Goal: Information Seeking & Learning: Check status

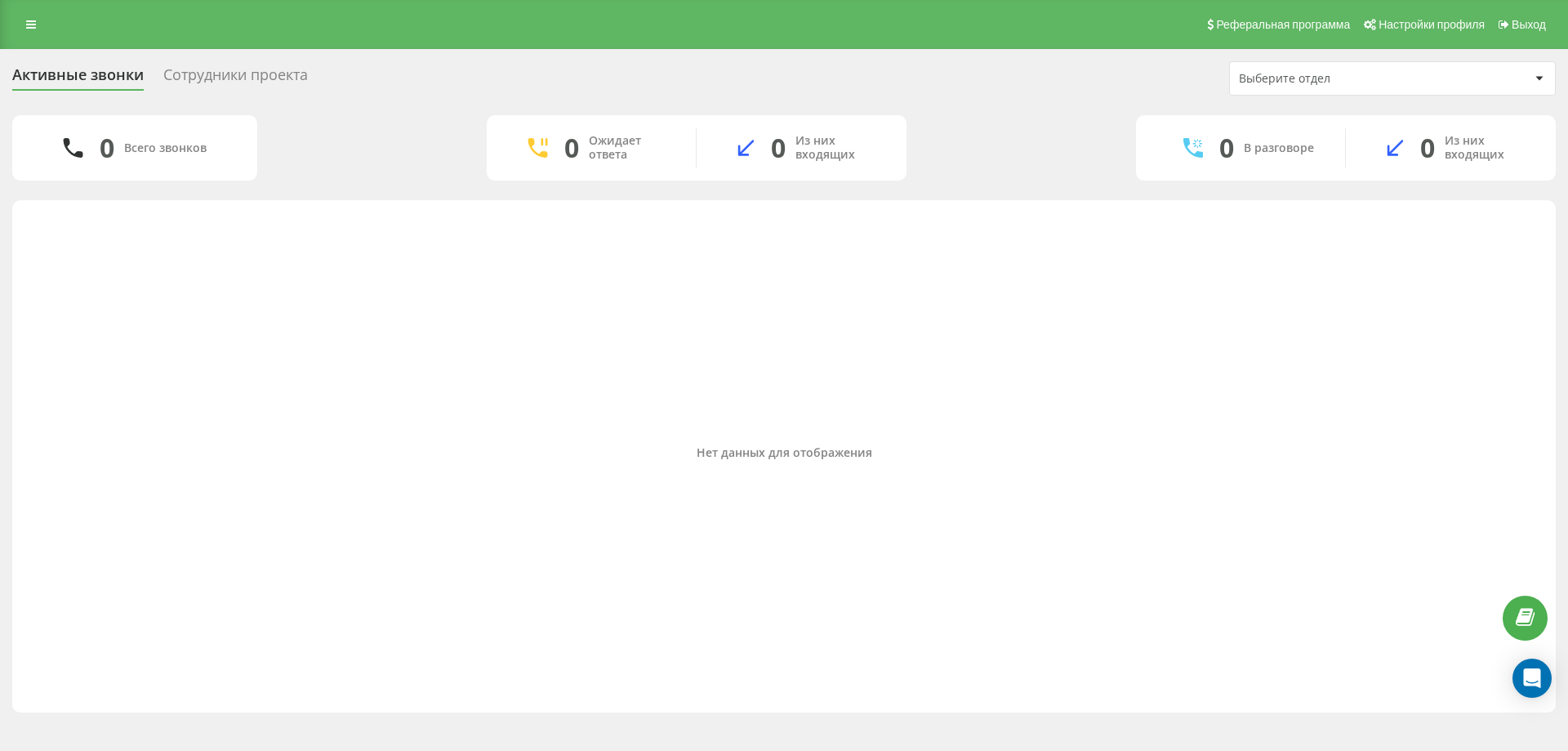
click at [1338, 87] on div "Выберите отдел" at bounding box center [1393, 78] width 325 height 33
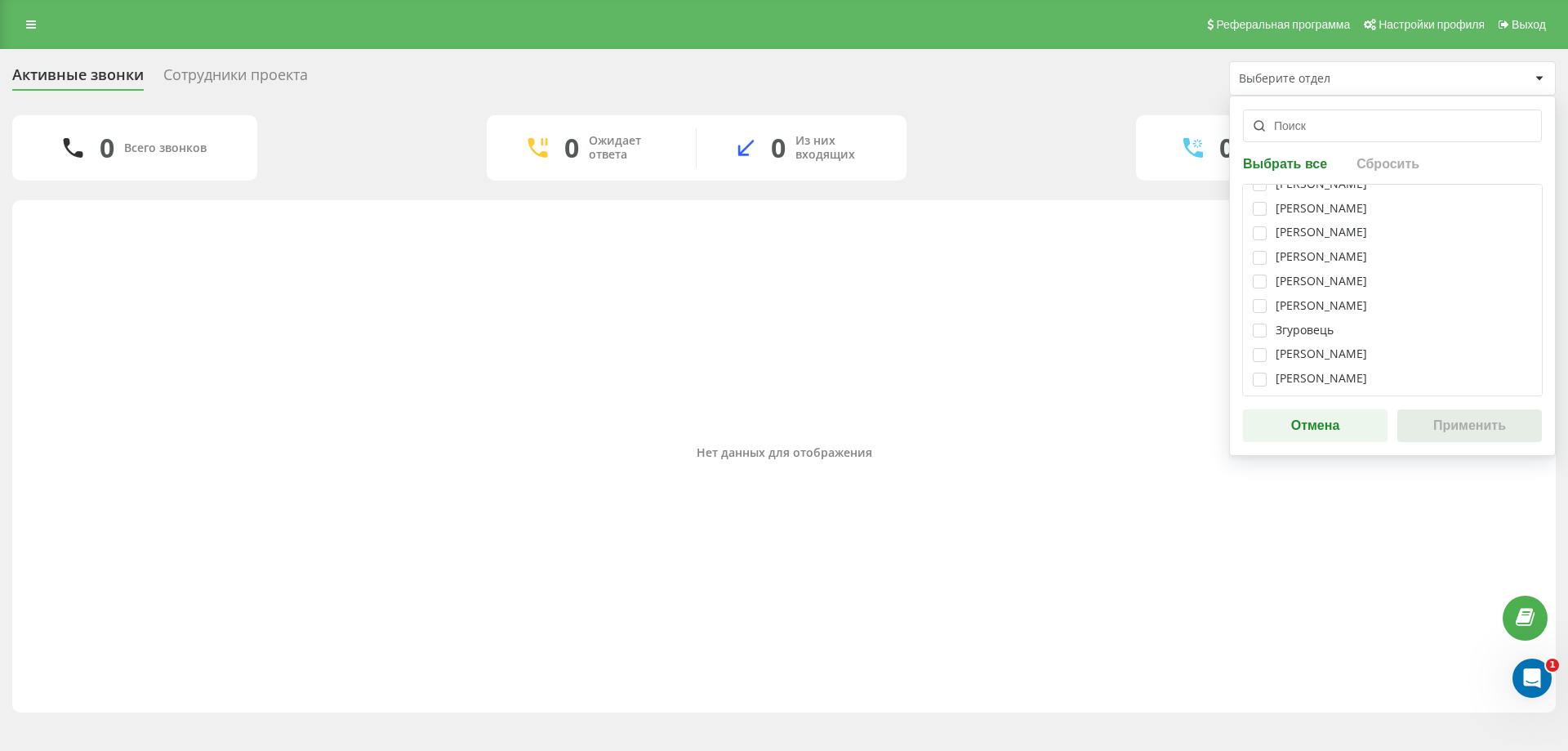
scroll to position [245, 0]
click at [1260, 242] on label at bounding box center [1259, 242] width 14 height 0
checkbox input "true"
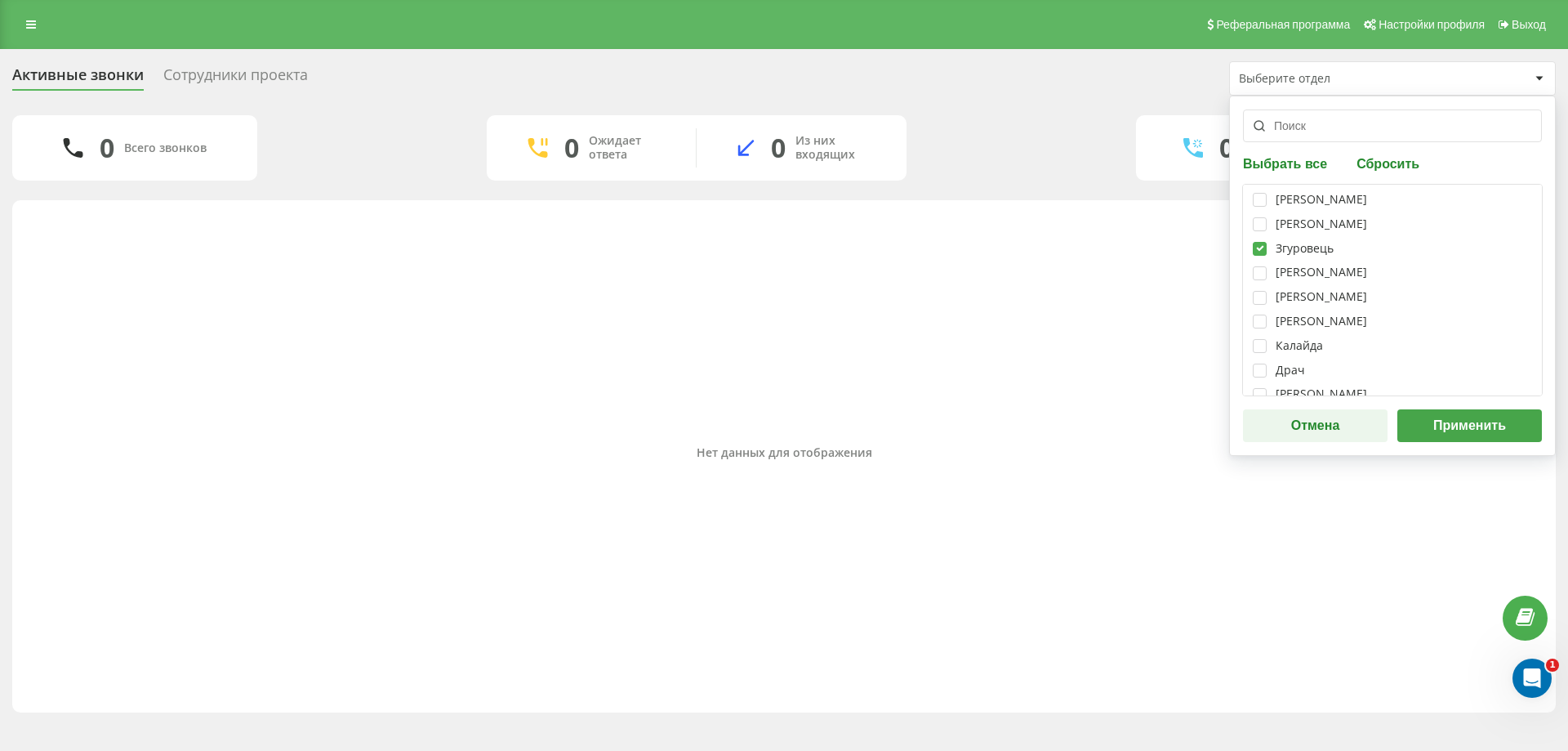
click at [1463, 417] on button "Применить" at bounding box center [1470, 426] width 144 height 33
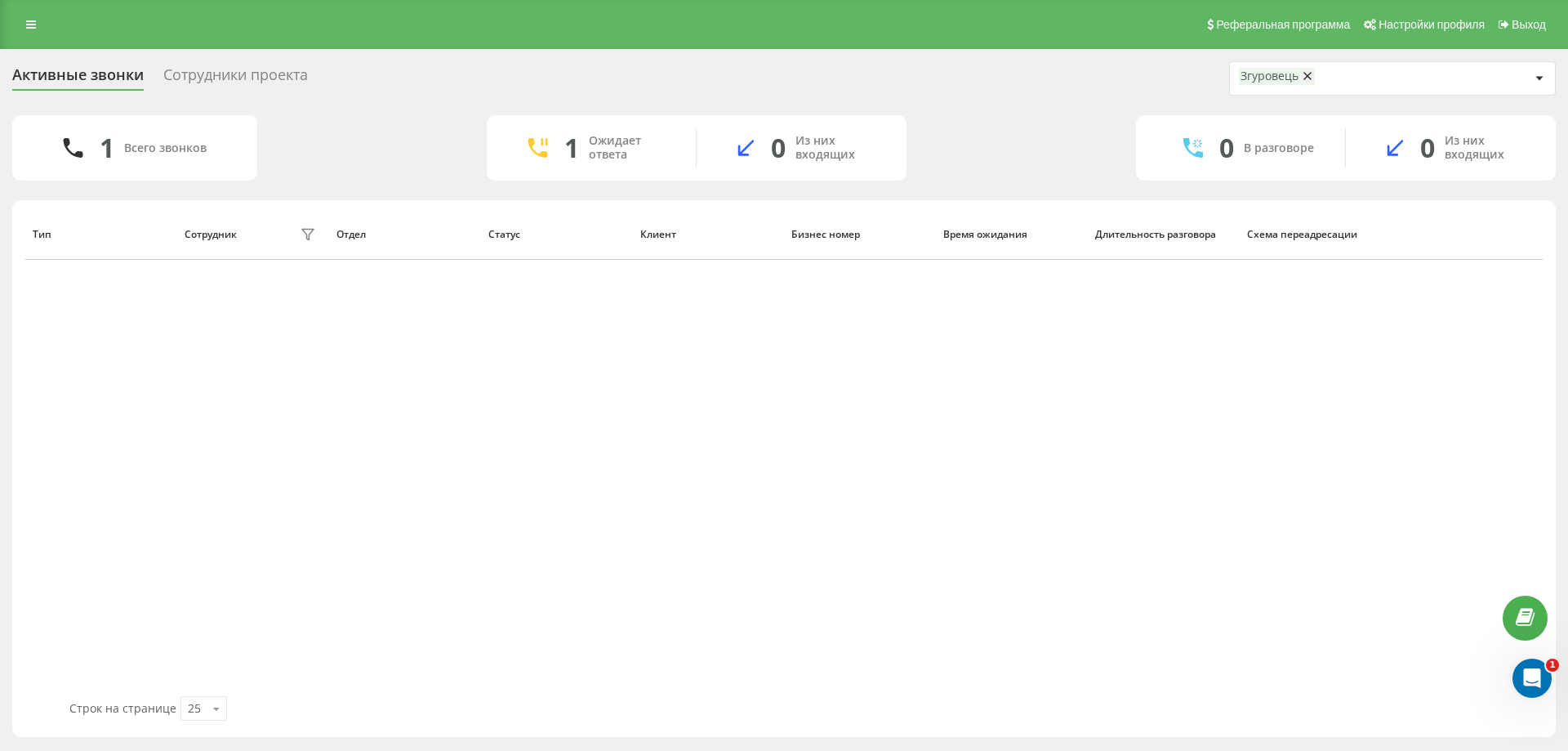
click at [257, 82] on div "Сотрудники проекта" at bounding box center [235, 78] width 144 height 25
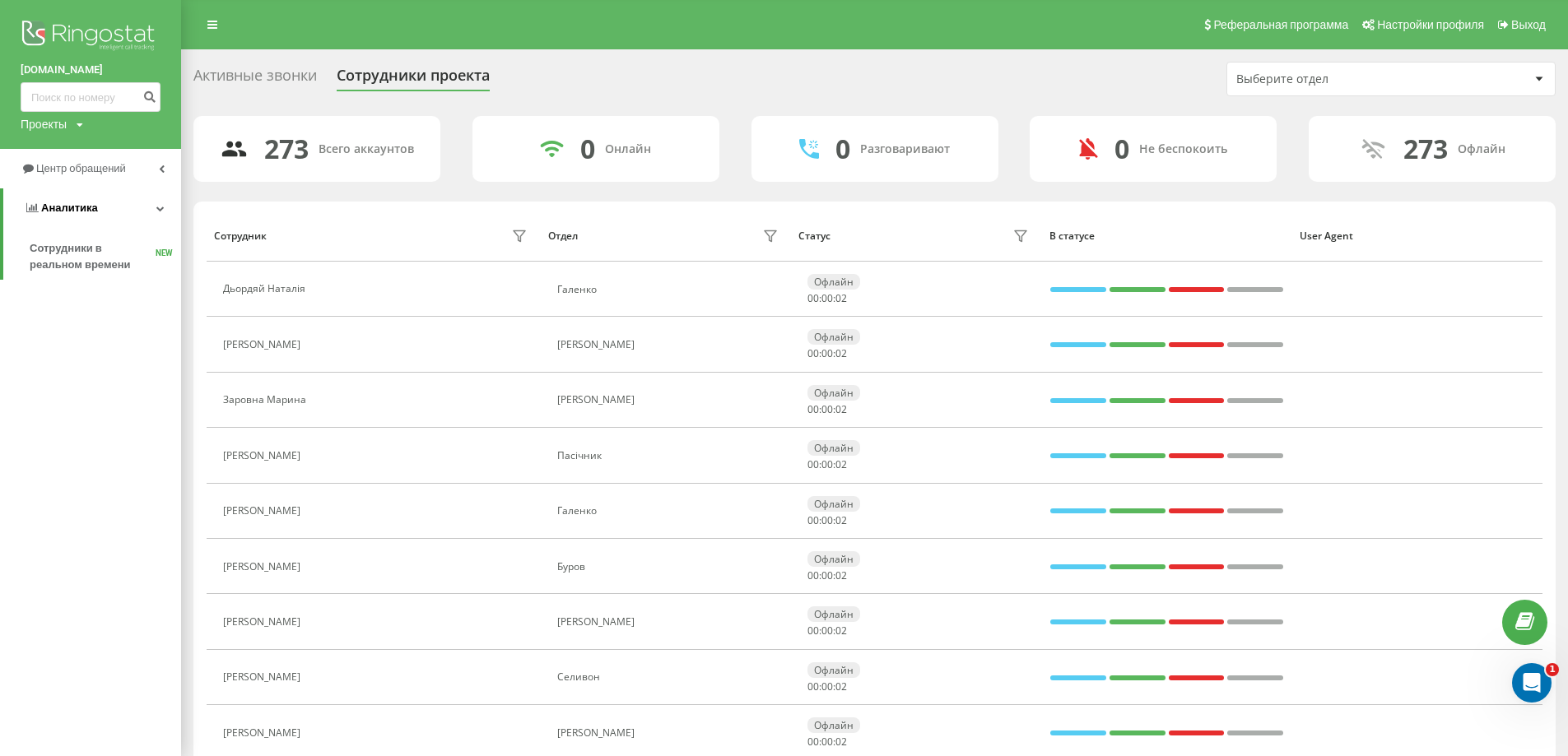
click at [90, 210] on span "Аналитика" at bounding box center [70, 207] width 57 height 13
click at [97, 197] on link "Аналитика" at bounding box center [90, 207] width 181 height 39
click at [96, 256] on span "Сотрудники в реальном времени" at bounding box center [92, 256] width 126 height 33
click at [42, 207] on span "Аналитика" at bounding box center [70, 207] width 57 height 13
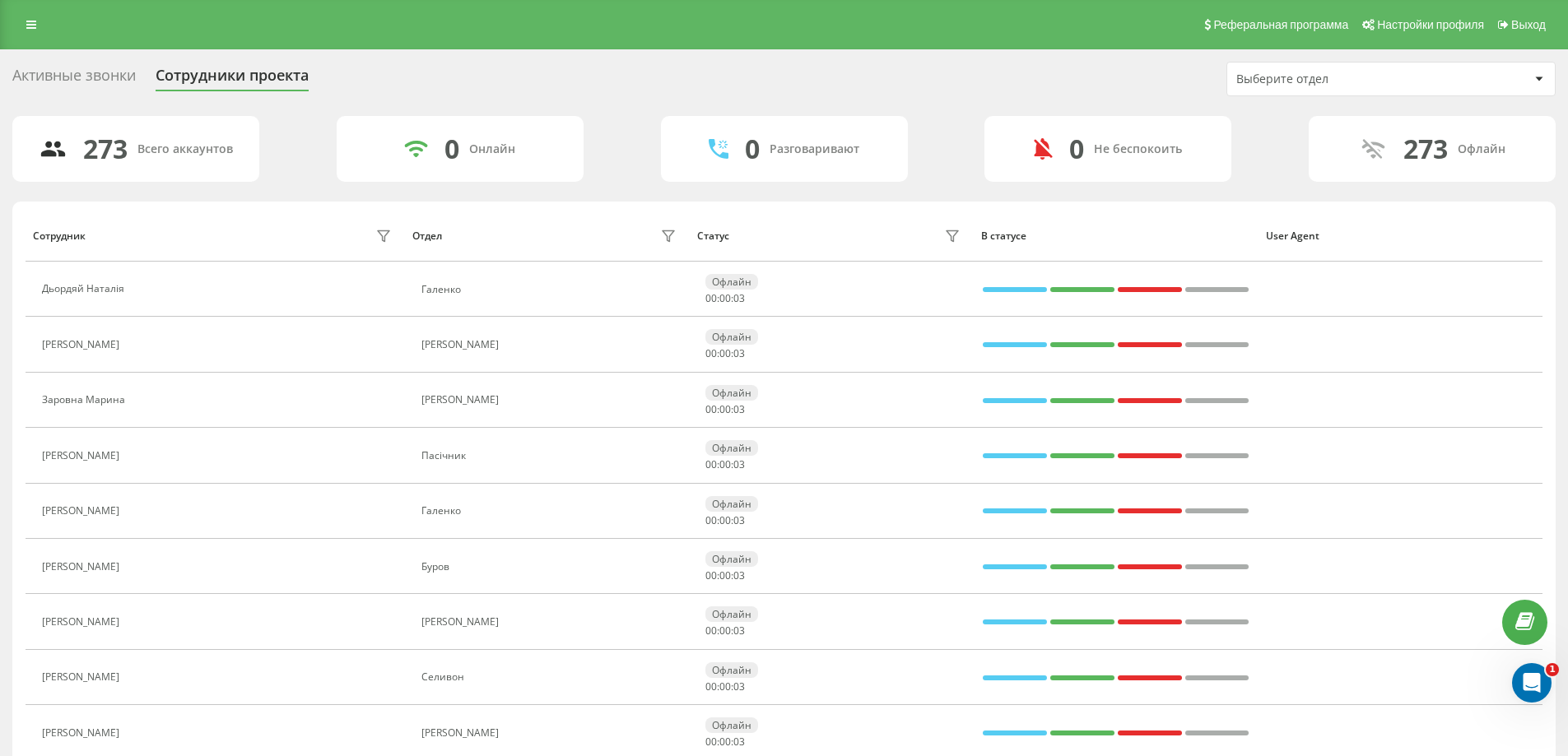
click at [59, 76] on div "Активные звонки" at bounding box center [74, 79] width 124 height 25
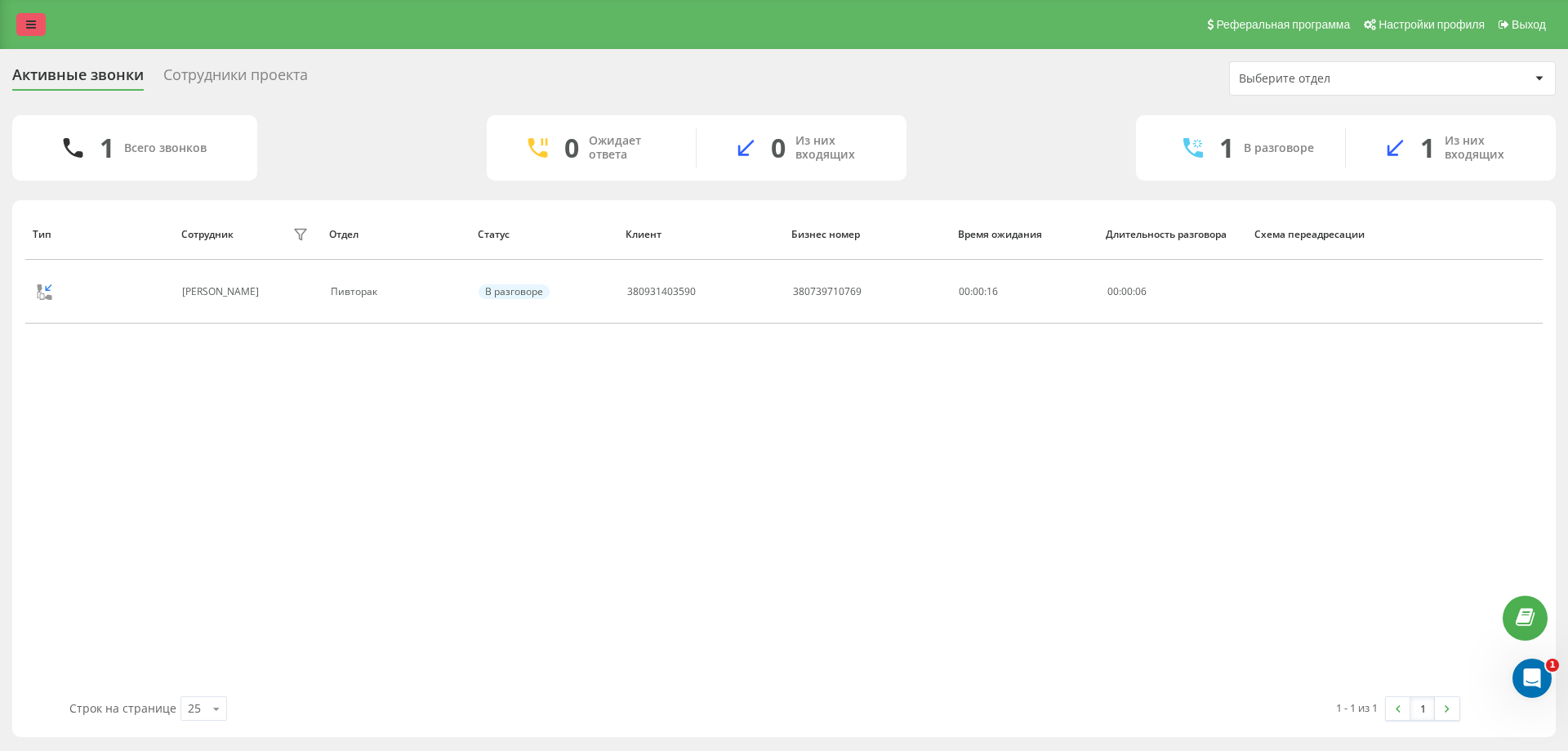
click at [26, 24] on icon at bounding box center [31, 25] width 10 height 12
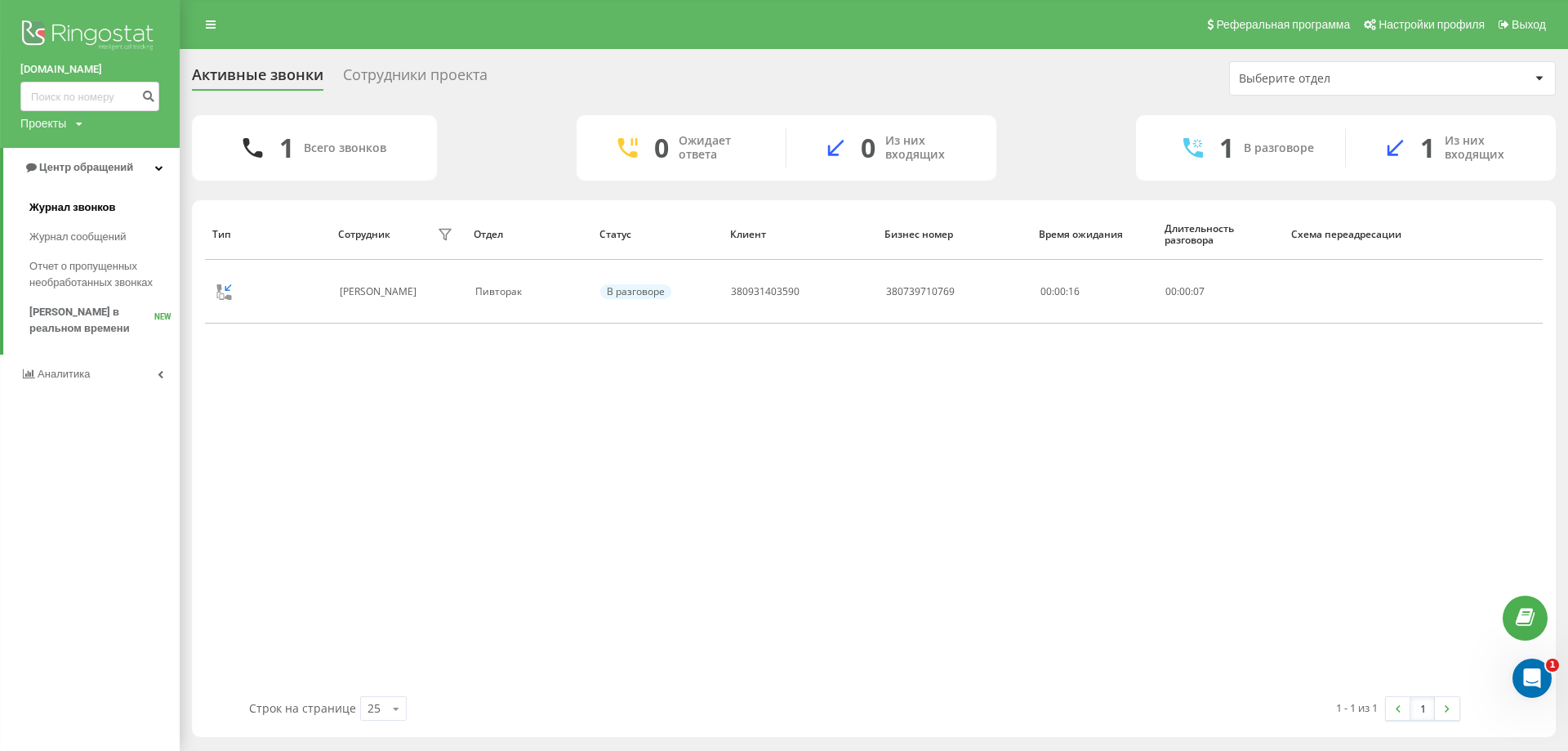
click at [123, 215] on link "Журнал звонков" at bounding box center [104, 207] width 150 height 29
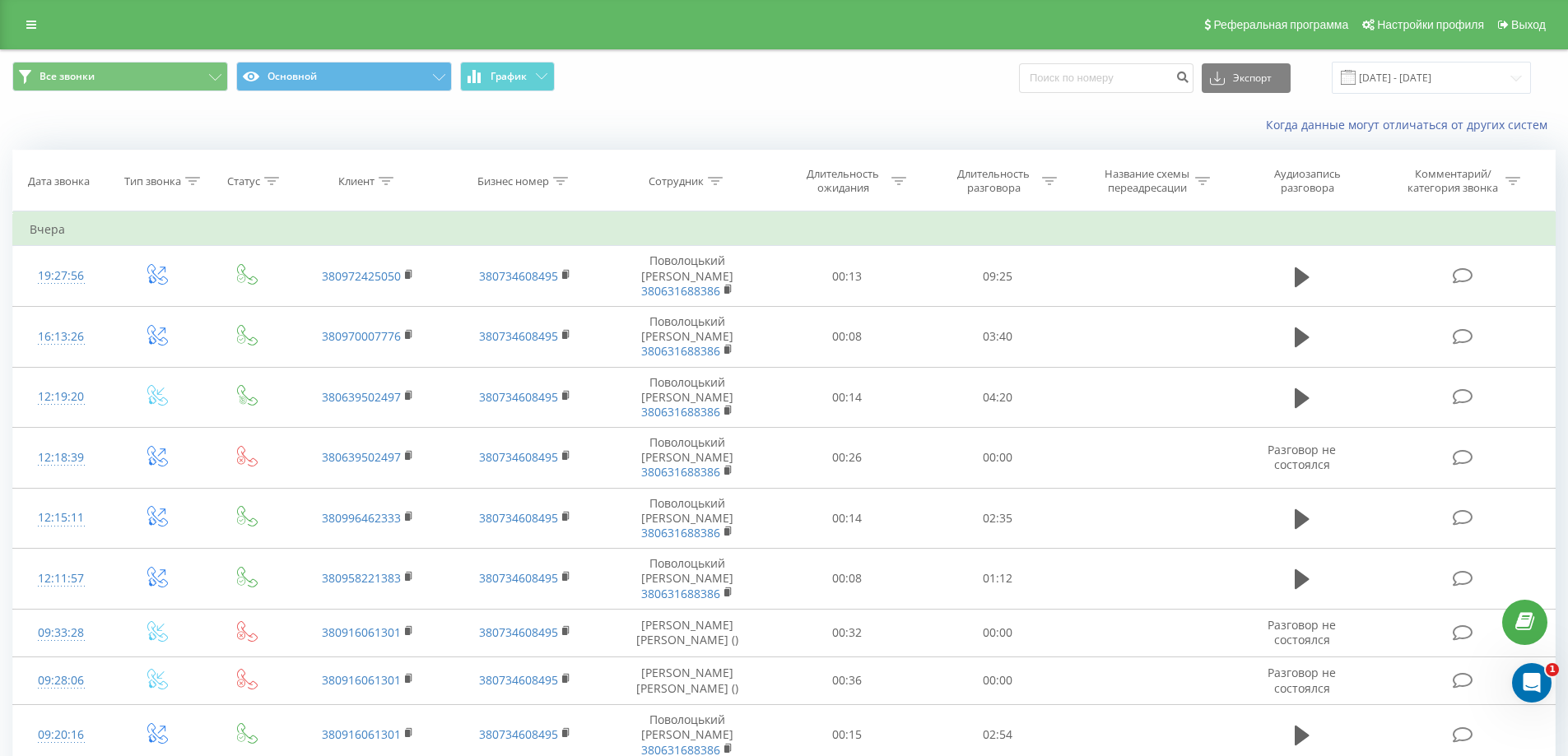
click at [113, 118] on div "Когда данные могут отличаться от других систем" at bounding box center [784, 124] width 1566 height 39
click at [1401, 81] on input "[DATE] - [DATE]" at bounding box center [1431, 77] width 199 height 32
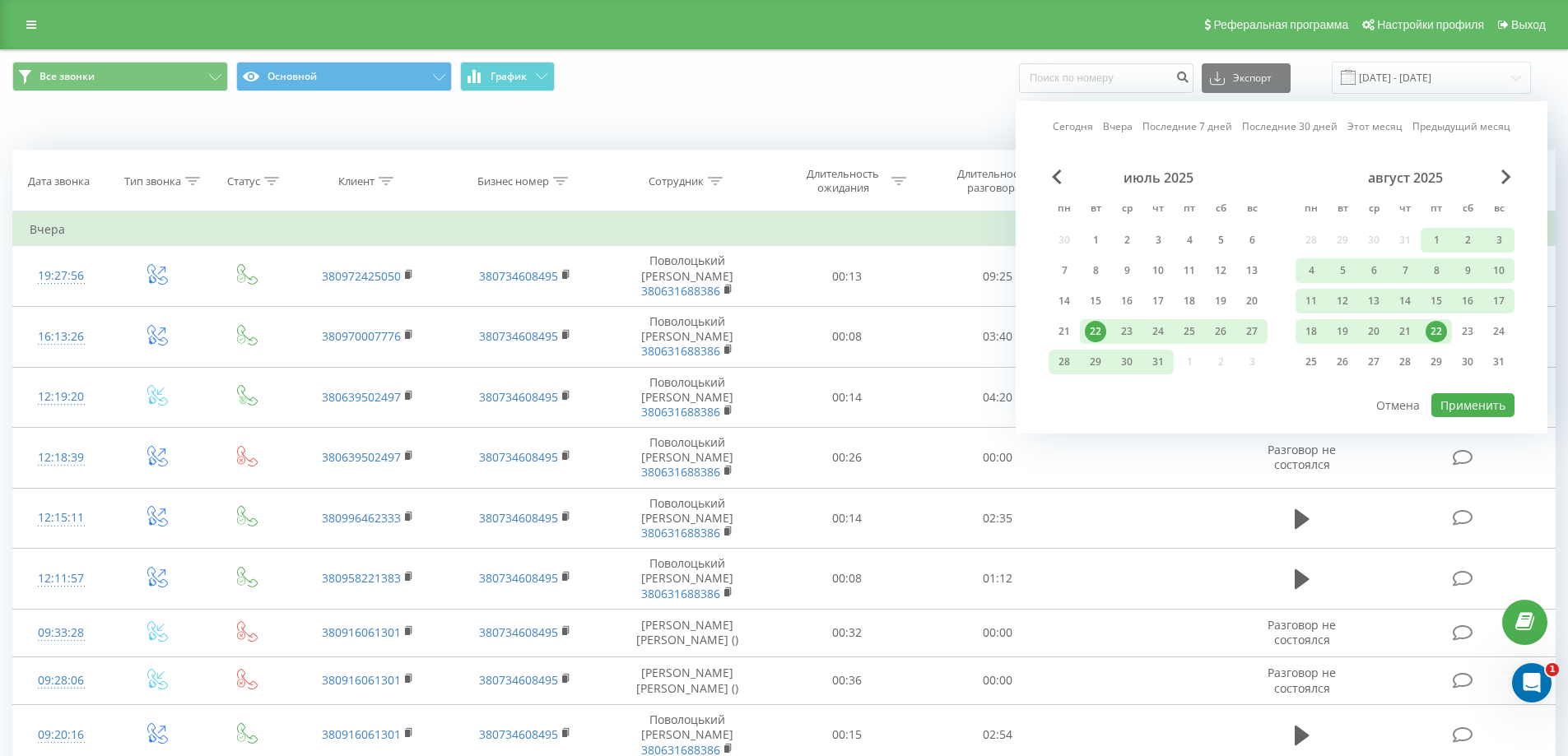
click at [1437, 328] on div "22" at bounding box center [1435, 331] width 21 height 21
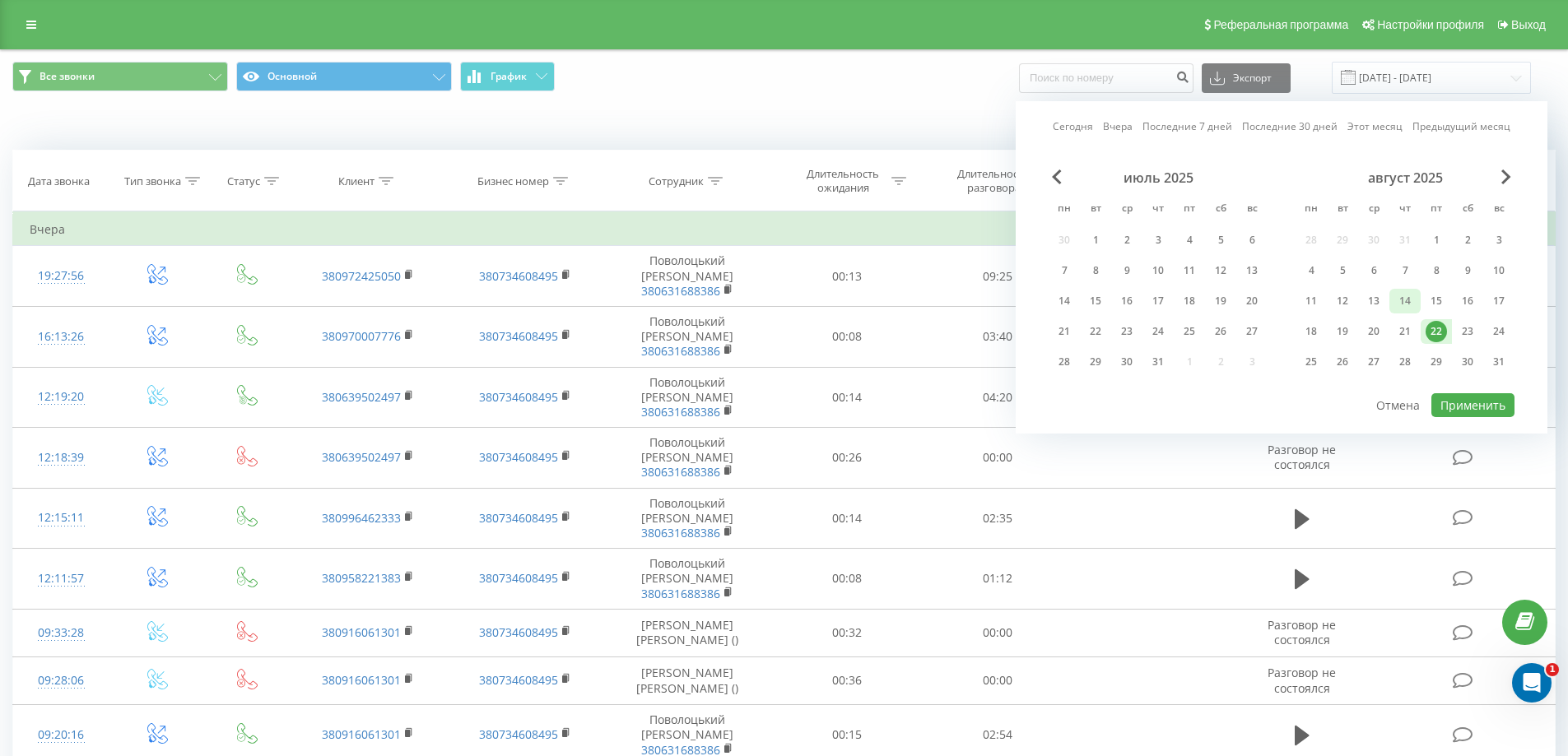
click at [1398, 300] on div "14" at bounding box center [1404, 301] width 21 height 21
click at [1484, 404] on button "Применить" at bounding box center [1472, 405] width 83 height 24
type input "14.08.2025 - 22.08.2025"
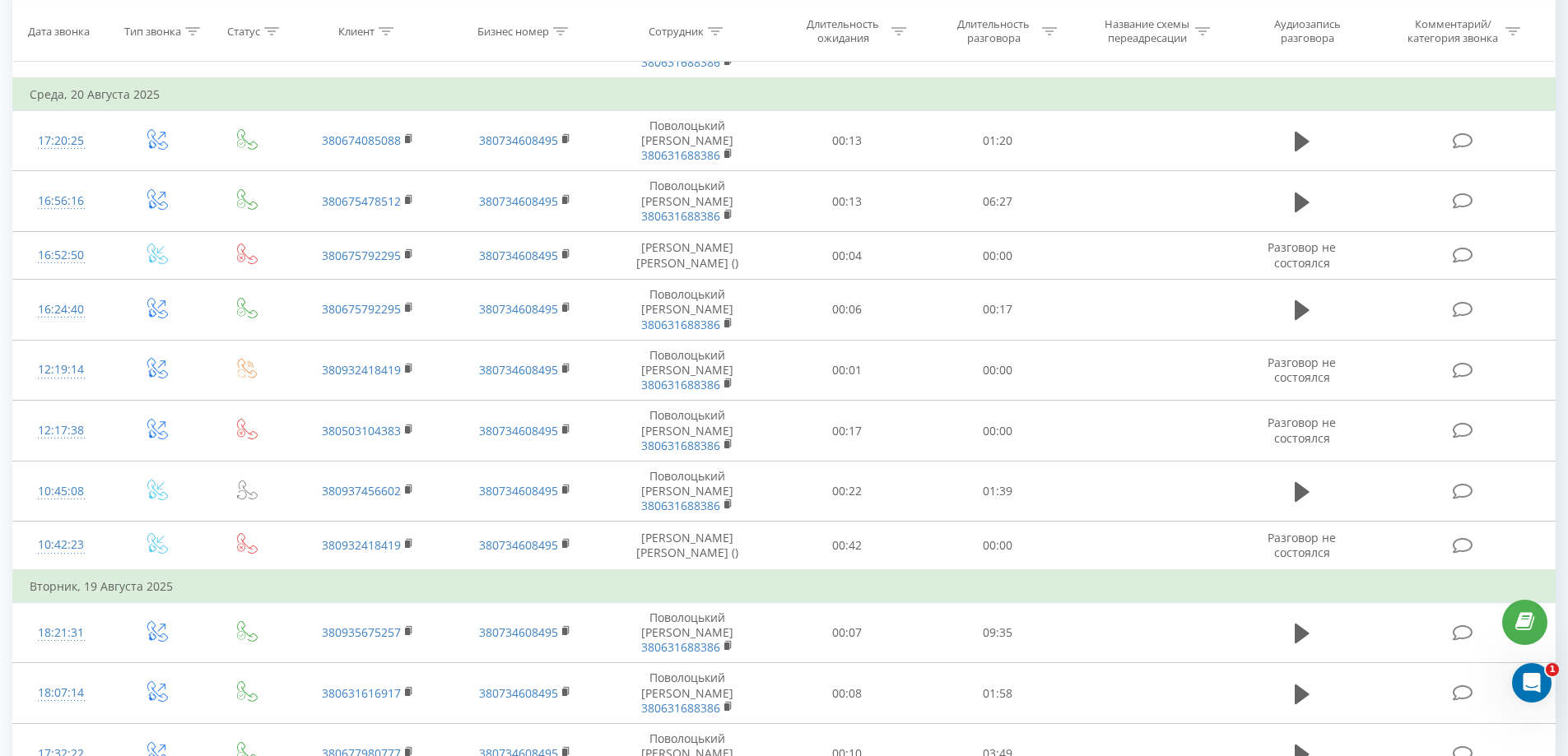
scroll to position [815, 0]
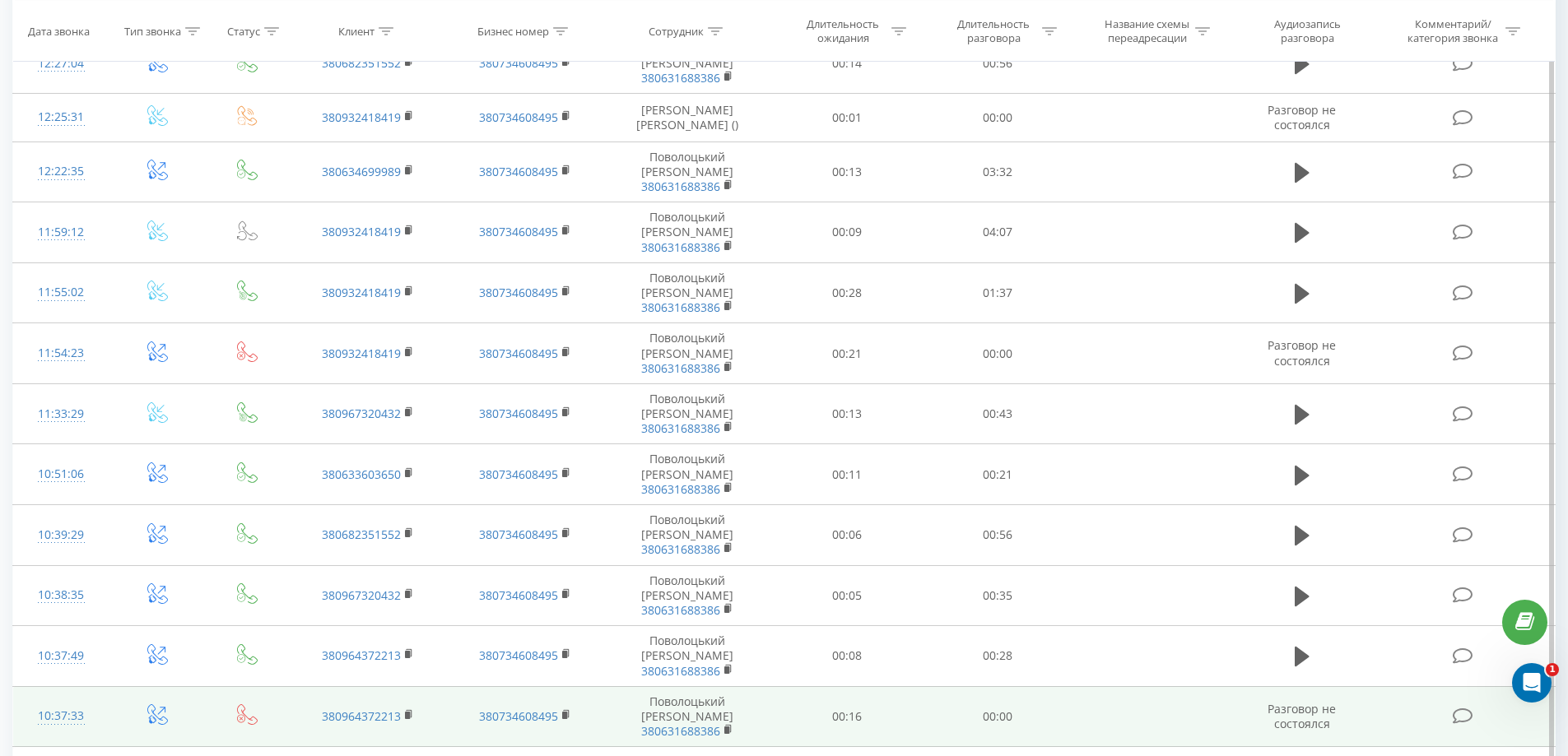
scroll to position [2048, 0]
